Goal: Information Seeking & Learning: Learn about a topic

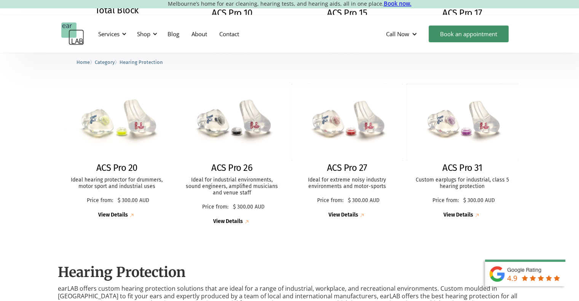
scroll to position [343, 0]
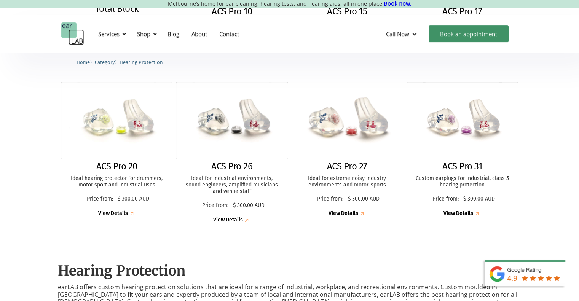
click at [346, 178] on p "Ideal for extreme noisy industry environments and motor-sports" at bounding box center [347, 182] width 96 height 13
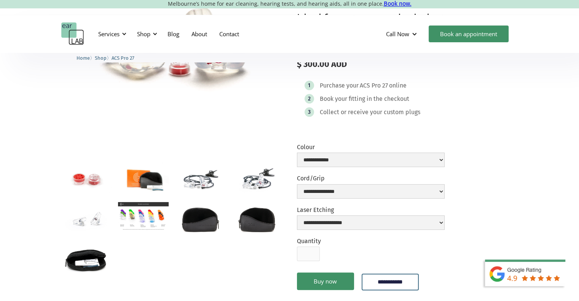
scroll to position [152, 0]
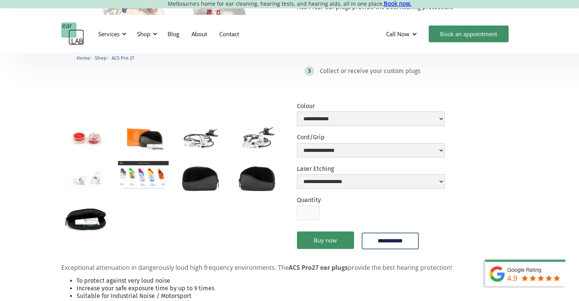
click at [192, 137] on img "open lightbox" at bounding box center [200, 138] width 51 height 34
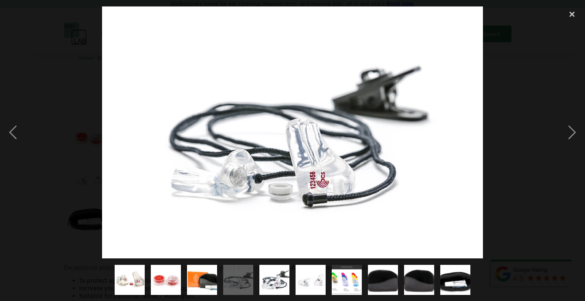
click at [65, 102] on div at bounding box center [292, 132] width 585 height 253
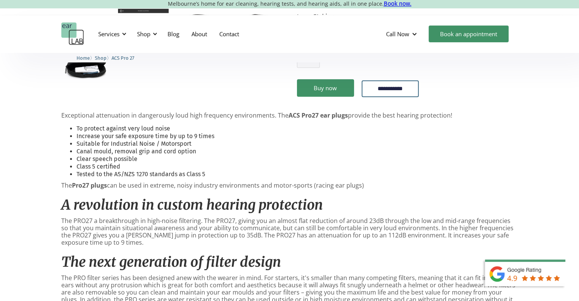
scroll to position [38, 0]
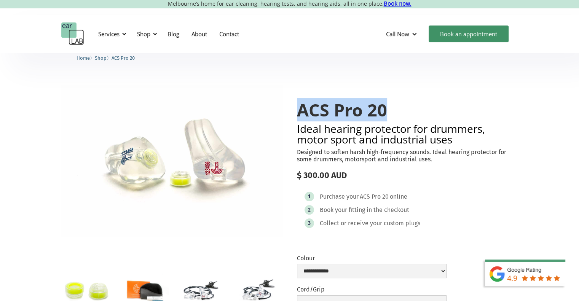
drag, startPoint x: 295, startPoint y: 112, endPoint x: 402, endPoint y: 99, distance: 107.4
click at [402, 99] on div "**********" at bounding box center [289, 250] width 457 height 331
